Goal: Task Accomplishment & Management: Complete application form

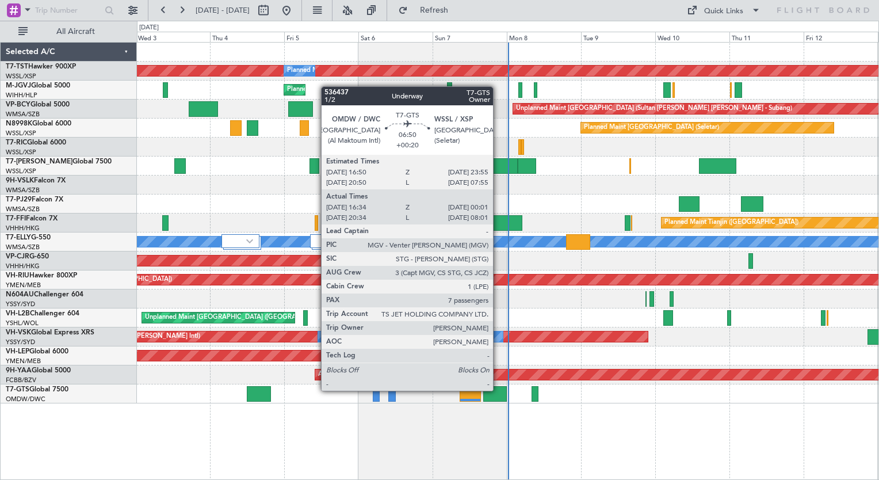
click at [498, 389] on div at bounding box center [495, 394] width 24 height 16
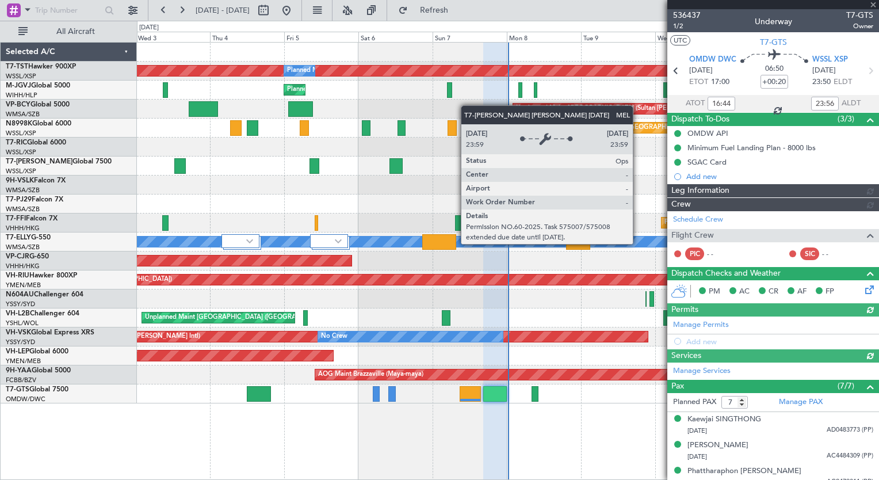
type input "[PERSON_NAME] ([PERSON_NAME])"
type input "7223"
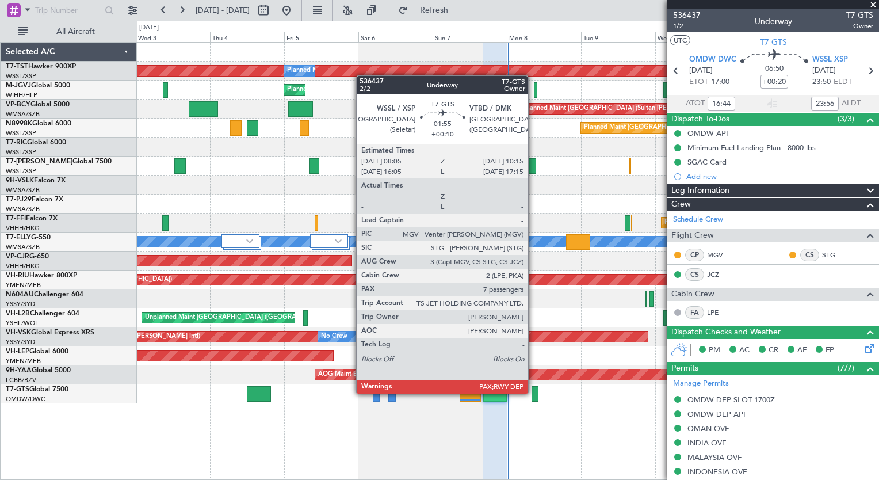
click at [533, 392] on div at bounding box center [534, 394] width 7 height 16
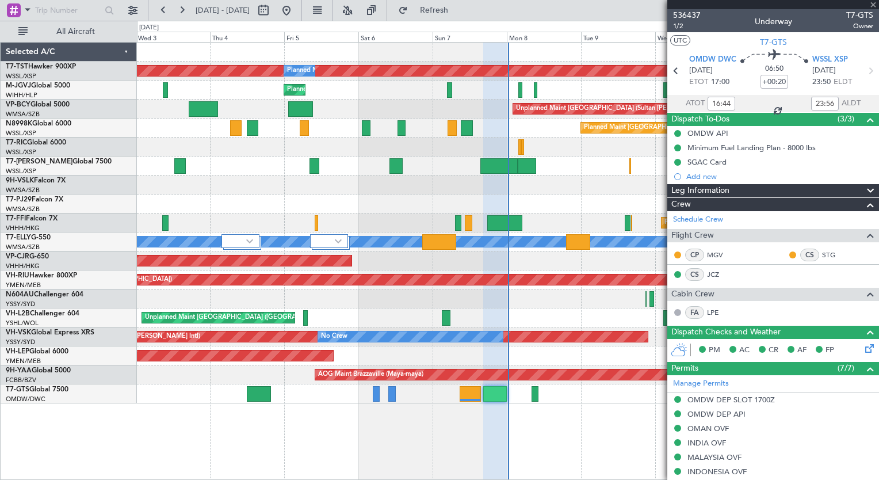
type input "+00:10"
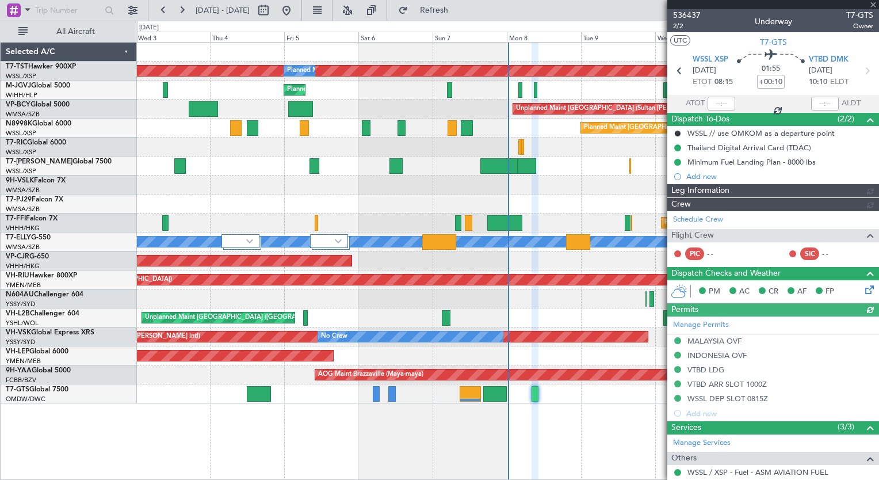
type input "Dherander Fithani (DHF)"
type input "7232"
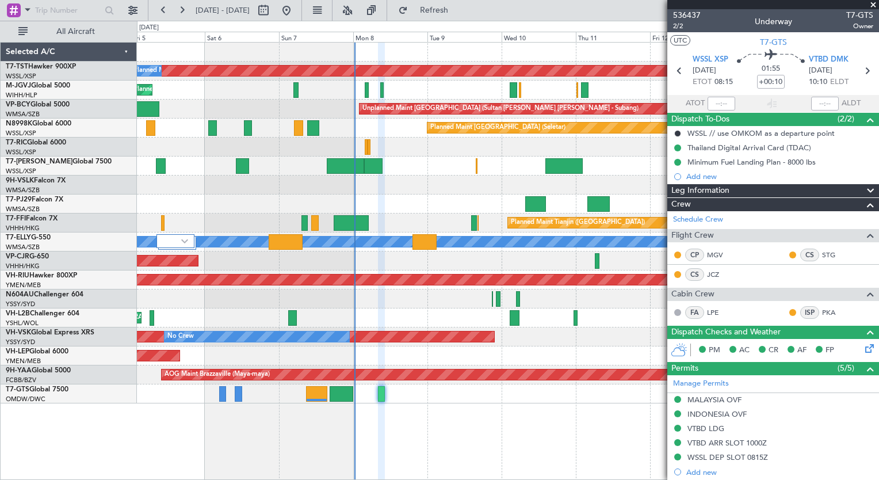
click at [295, 181] on div "Planned Maint [GEOGRAPHIC_DATA] (Seletar) Planned Maint Planned Maint [GEOGRAPH…" at bounding box center [507, 223] width 741 height 361
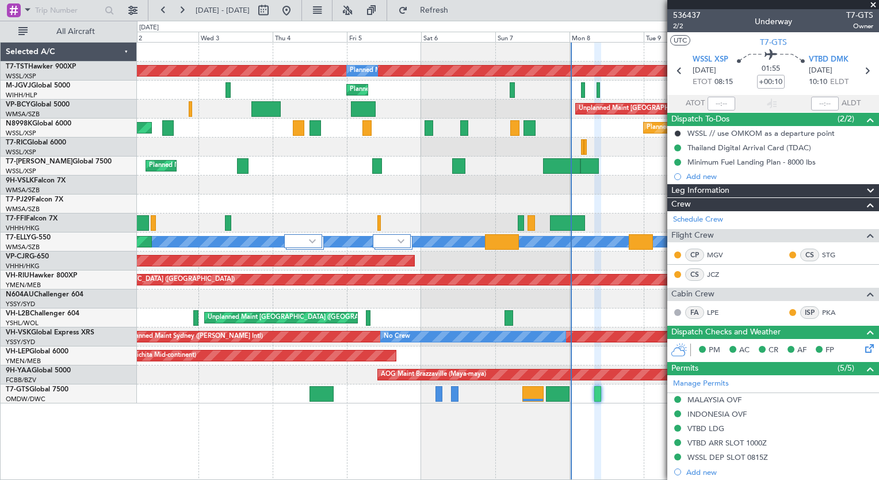
click at [457, 450] on div "Planned Maint [GEOGRAPHIC_DATA] (Seletar) Planned Maint Planned Maint [GEOGRAPH…" at bounding box center [508, 261] width 742 height 438
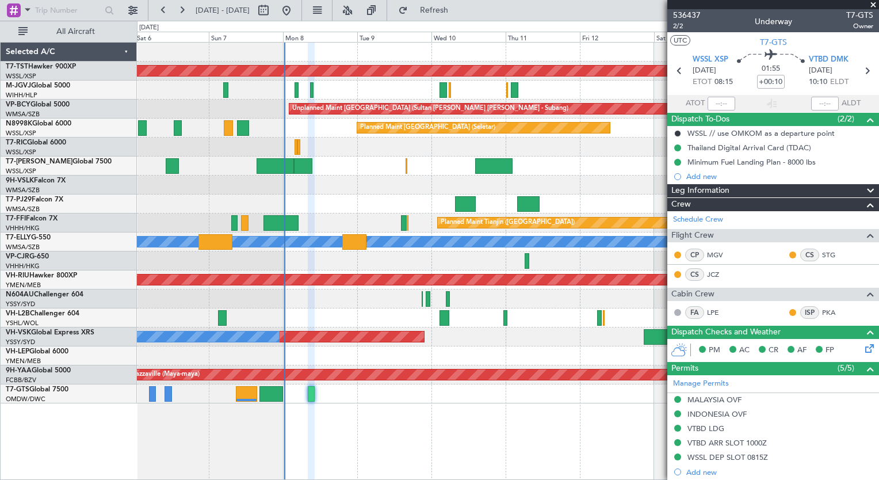
click at [162, 404] on div "Planned Maint [GEOGRAPHIC_DATA] (Seletar) Planned Maint Planned Maint [GEOGRAPH…" at bounding box center [508, 261] width 742 height 438
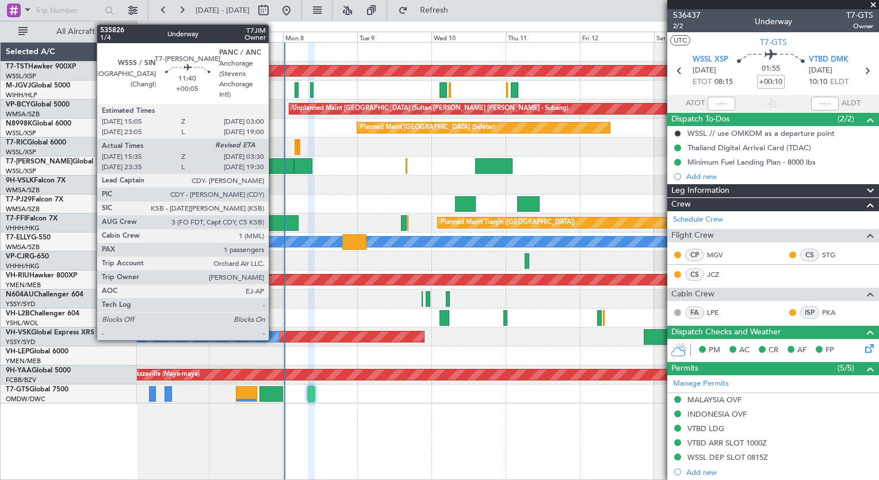
click at [274, 162] on div at bounding box center [274, 166] width 37 height 16
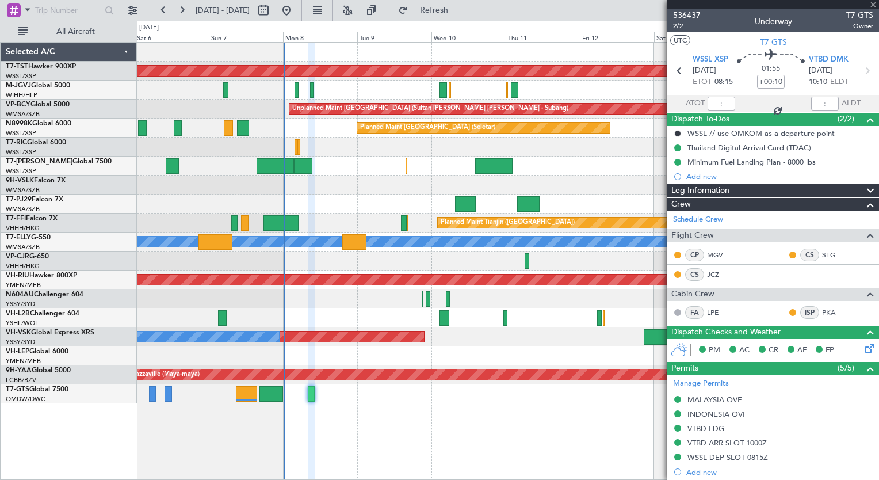
type input "+00:05"
type input "15:45"
type input "1"
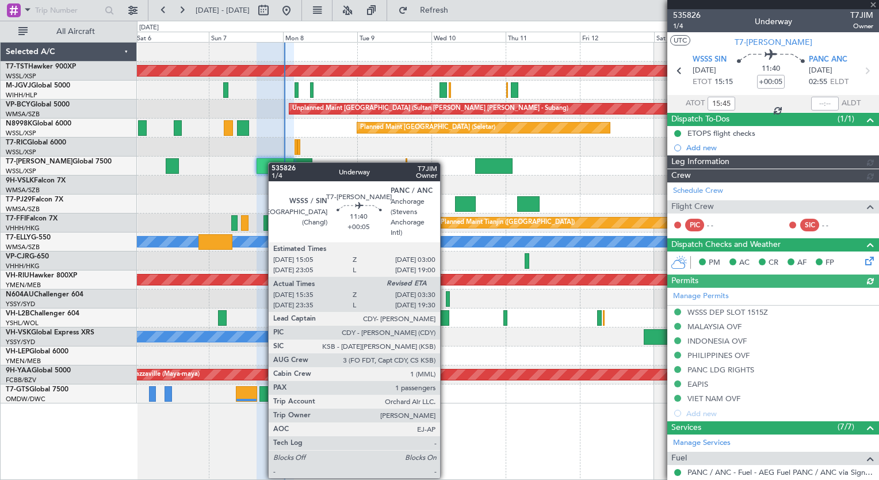
type input "[PERSON_NAME] (LEU)"
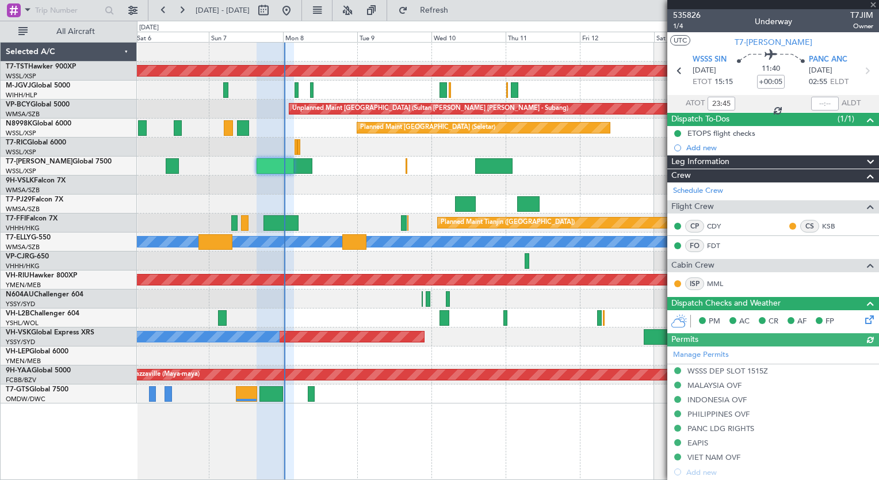
type input "15:45"
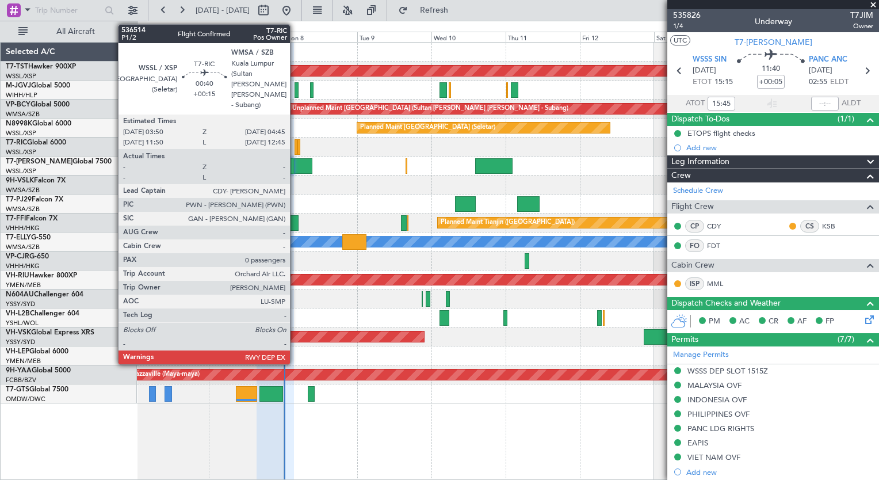
click at [295, 146] on div at bounding box center [295, 147] width 3 height 16
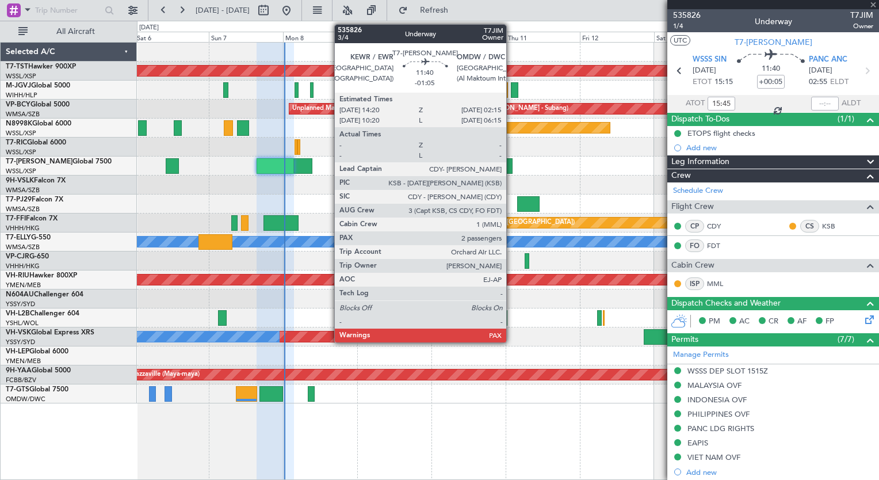
type input "+00:15"
type input "0"
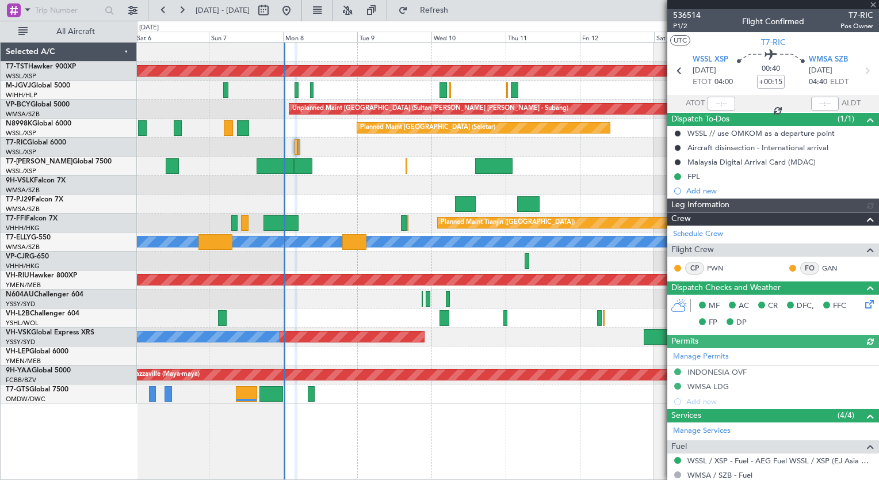
type input "[PERSON_NAME] (HHAFI)"
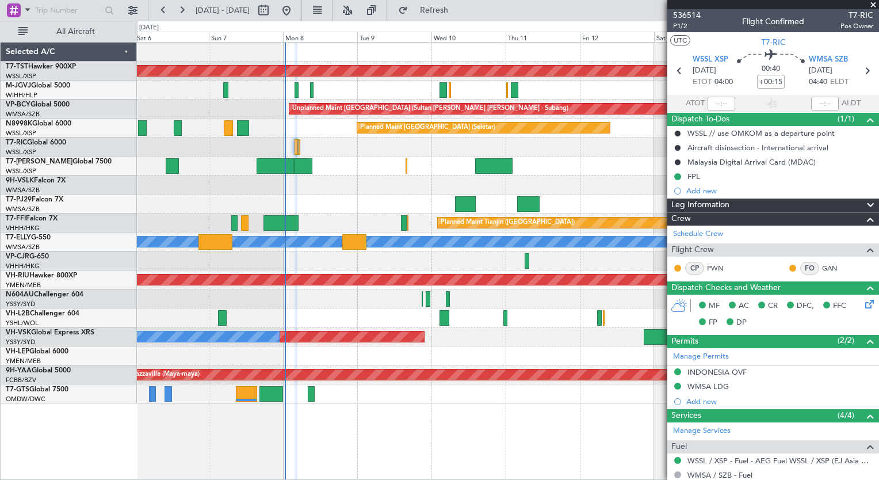
type input "[PERSON_NAME] (HHAFI)"
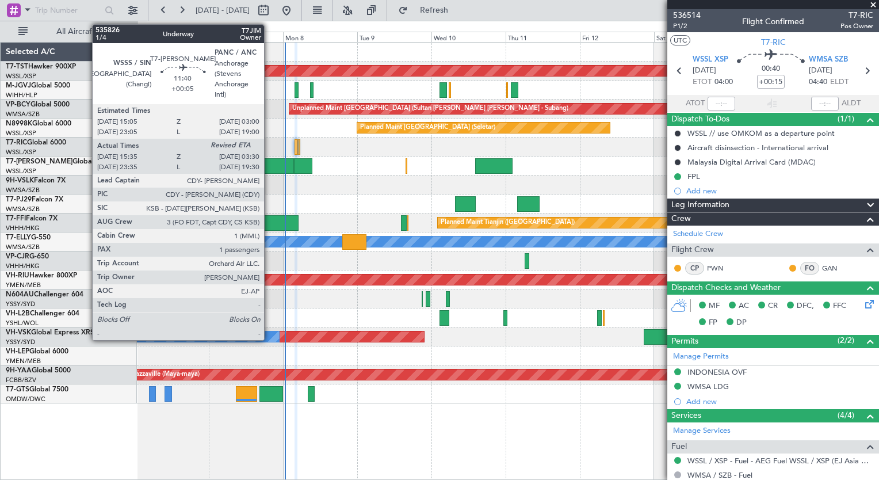
click at [269, 165] on div at bounding box center [274, 166] width 37 height 16
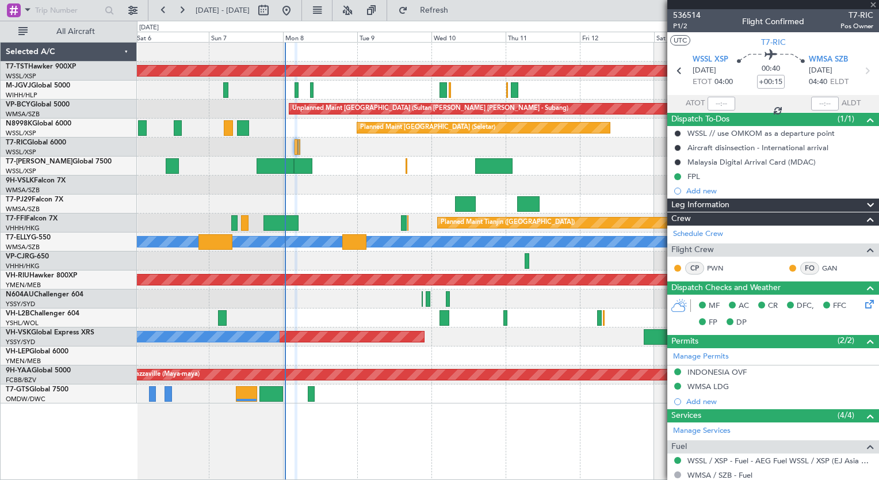
type input "+00:05"
type input "15:45"
type input "1"
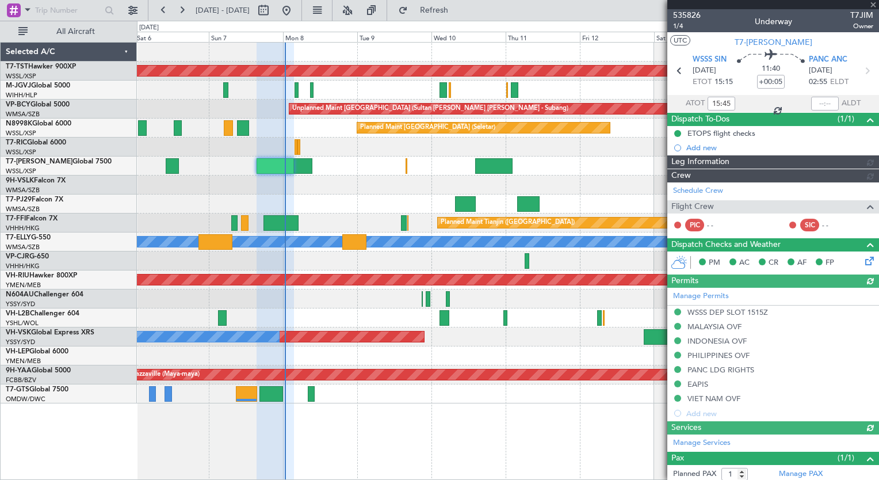
type input "[PERSON_NAME] (LEU)"
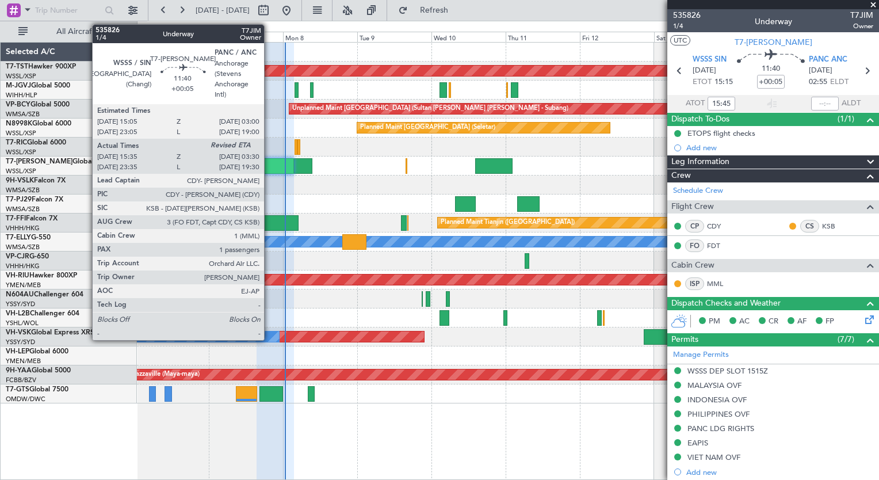
click at [269, 164] on div at bounding box center [274, 166] width 37 height 16
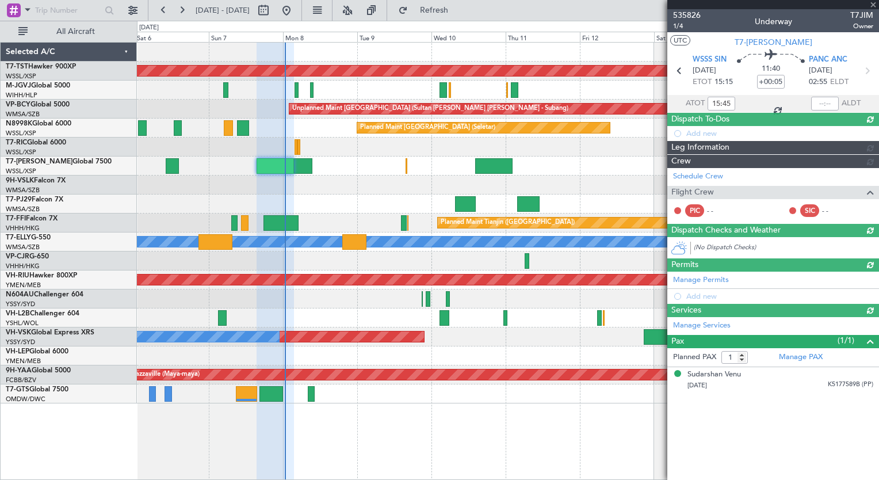
type input "[PERSON_NAME] (LEU)"
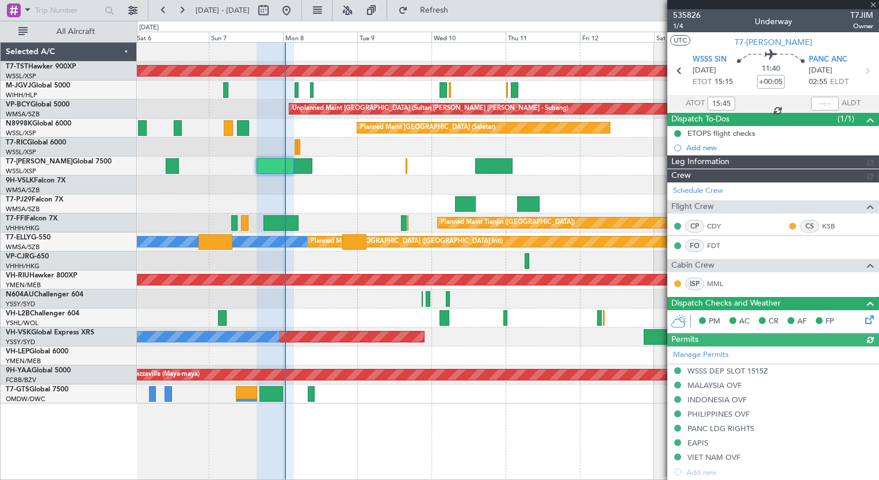
type input "[PERSON_NAME] (LEU)"
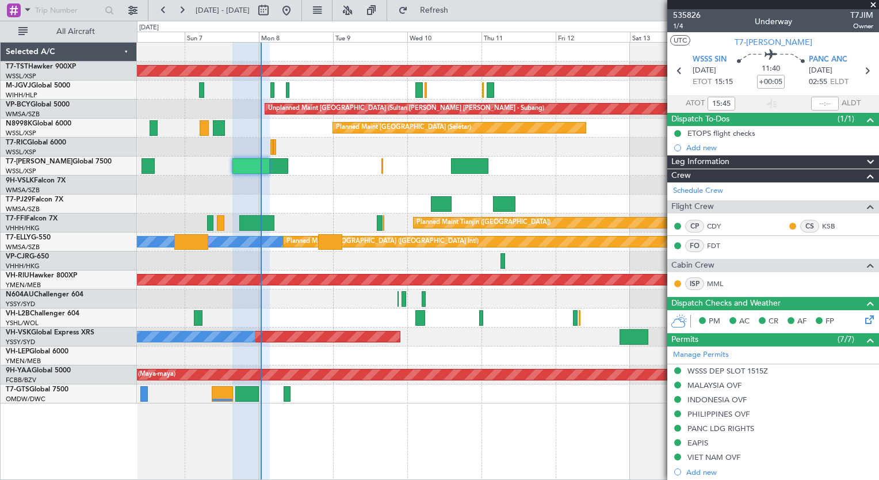
click at [541, 401] on div "Planned Maint [GEOGRAPHIC_DATA] (Seletar) Planned Maint Planned Maint [GEOGRAPH…" at bounding box center [507, 223] width 741 height 361
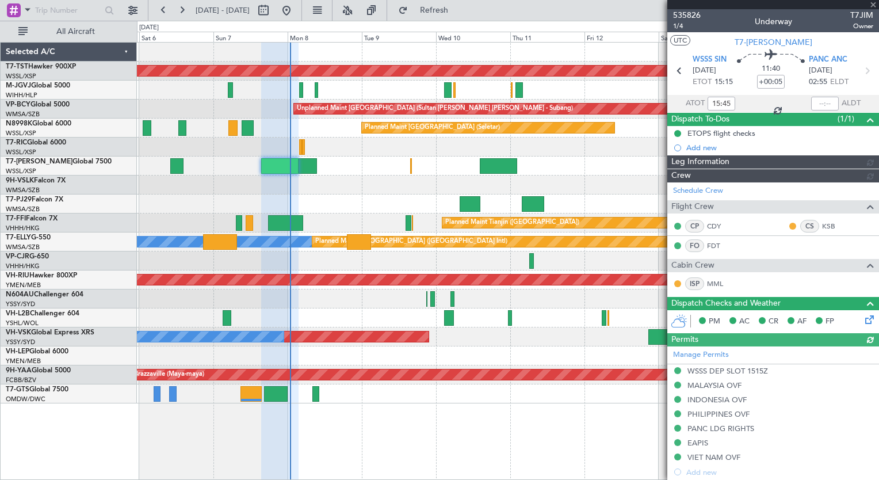
type input "[PERSON_NAME] (LEU)"
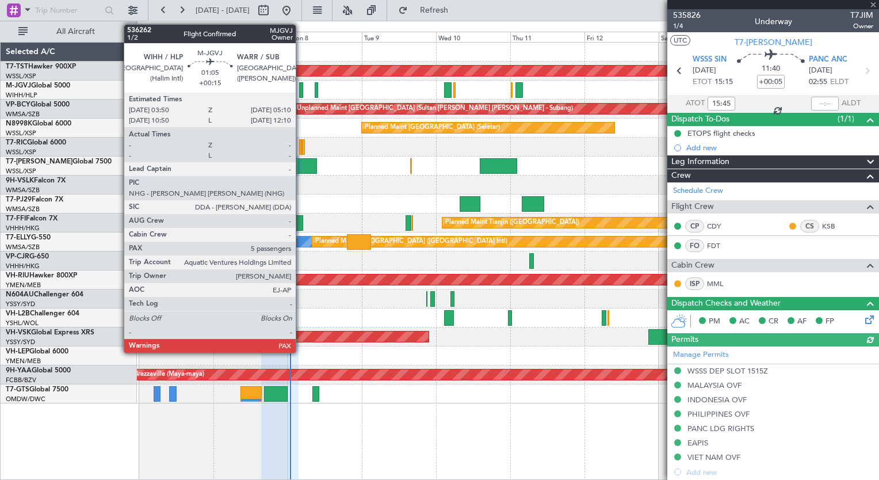
click at [301, 93] on div at bounding box center [301, 90] width 5 height 16
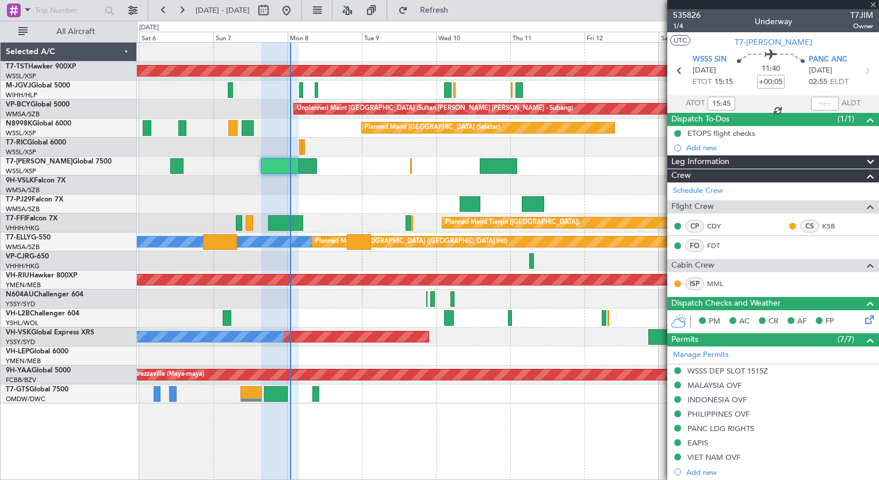
type input "+00:15"
type input "5"
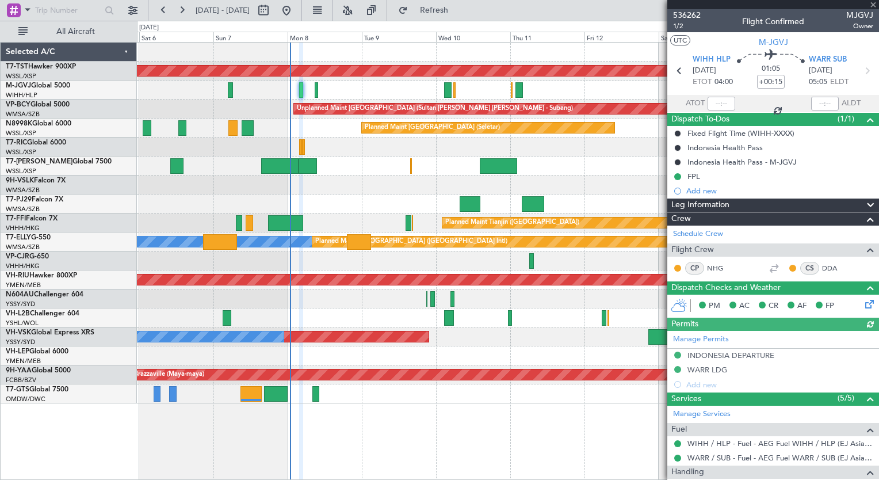
type input "[PERSON_NAME] (HHAFI)"
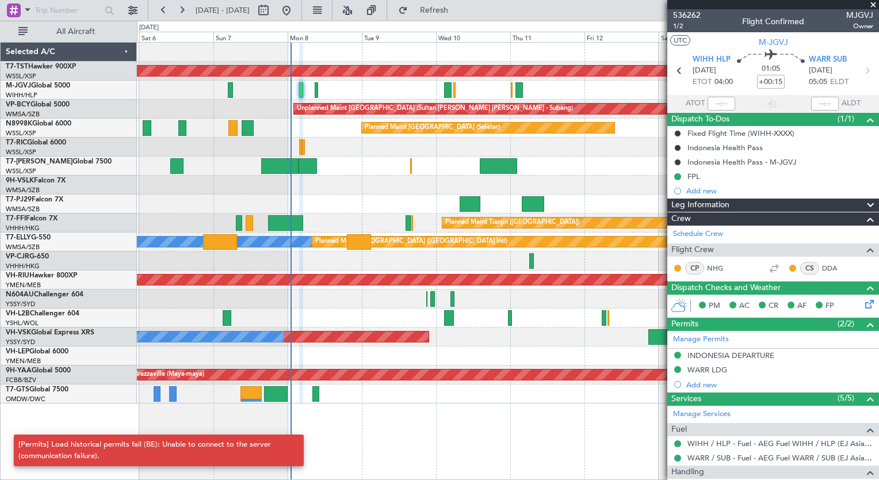
type input "[PERSON_NAME] (HHAFI)"
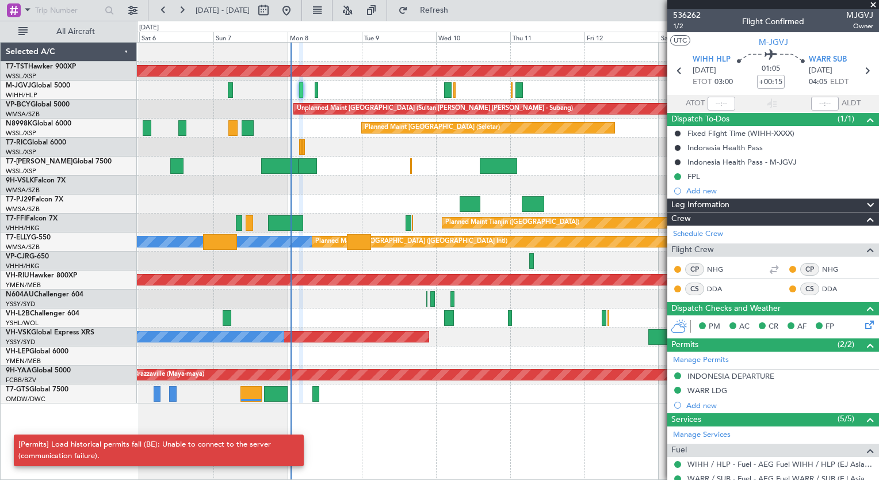
type input "[PERSON_NAME] (HHAFI)"
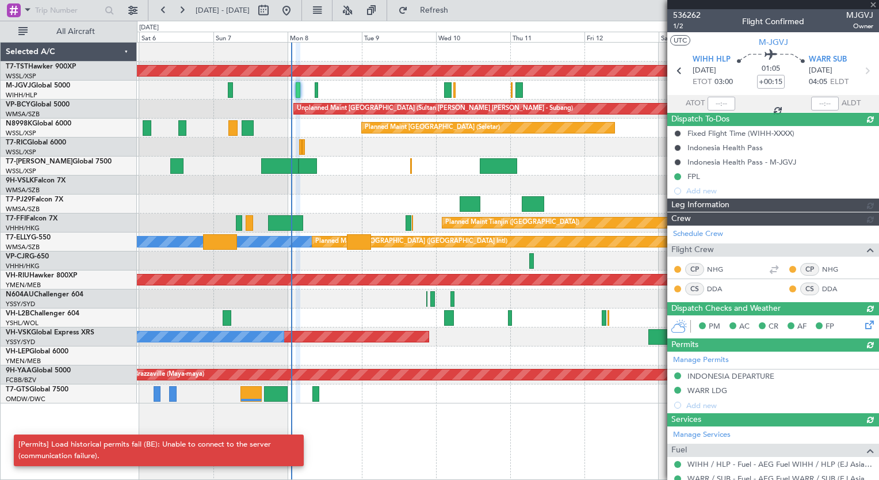
type input "+00:05"
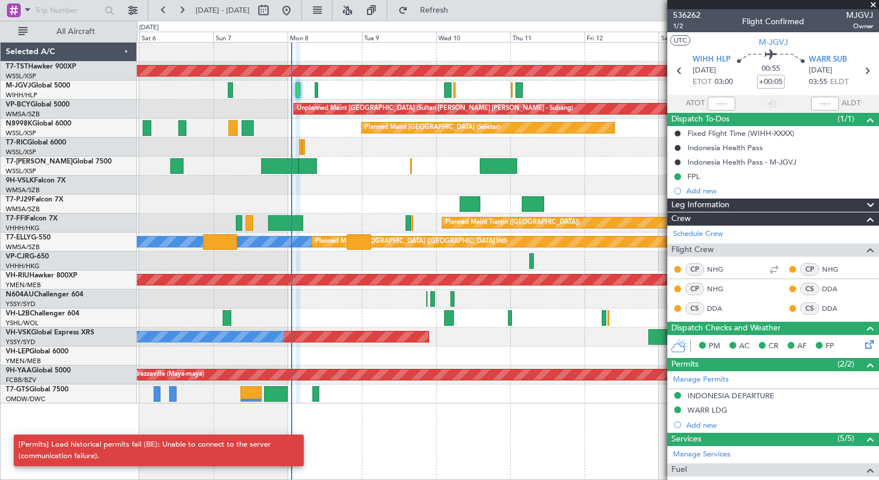
type input "[PERSON_NAME] (HHAFI)"
